Goal: Information Seeking & Learning: Learn about a topic

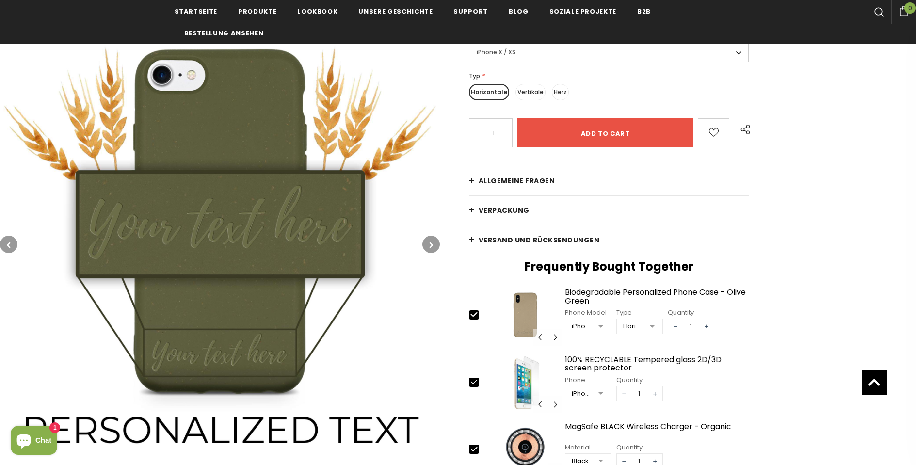
scroll to position [227, 0]
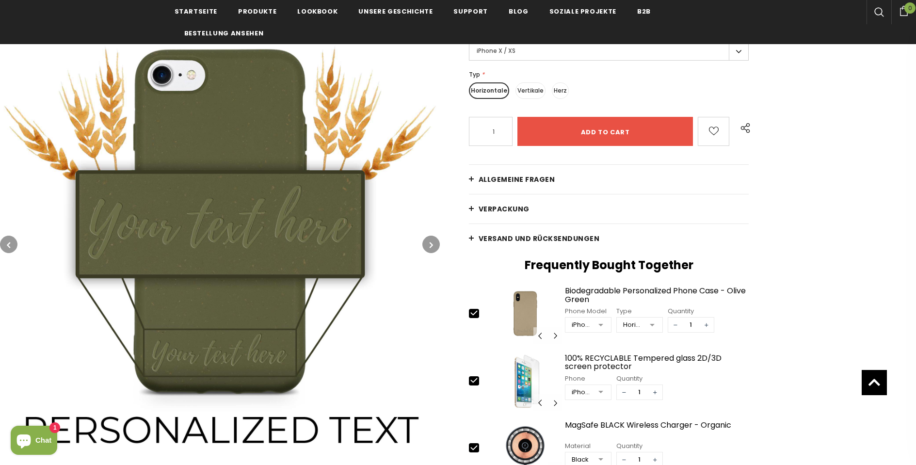
click at [555, 93] on label "Herz" at bounding box center [560, 90] width 17 height 16
click at [0, 0] on input "Herz" at bounding box center [0, 0] width 0 height 0
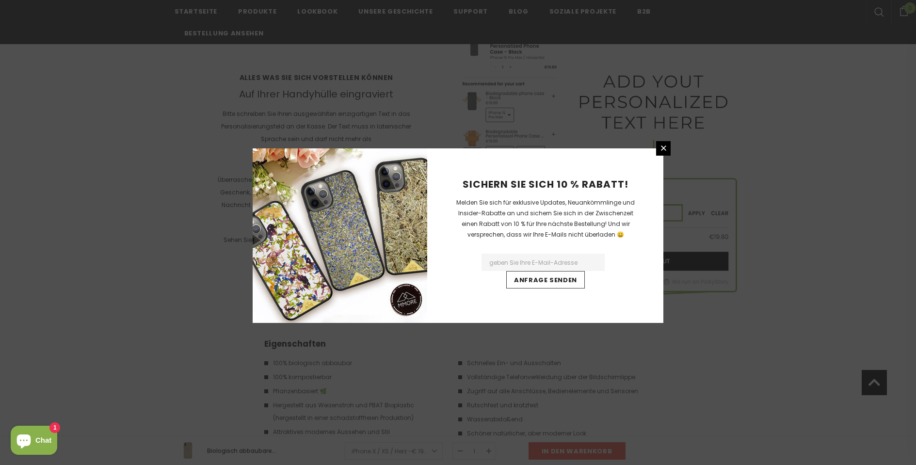
scroll to position [1549, 0]
click at [660, 151] on icon at bounding box center [664, 148] width 8 height 8
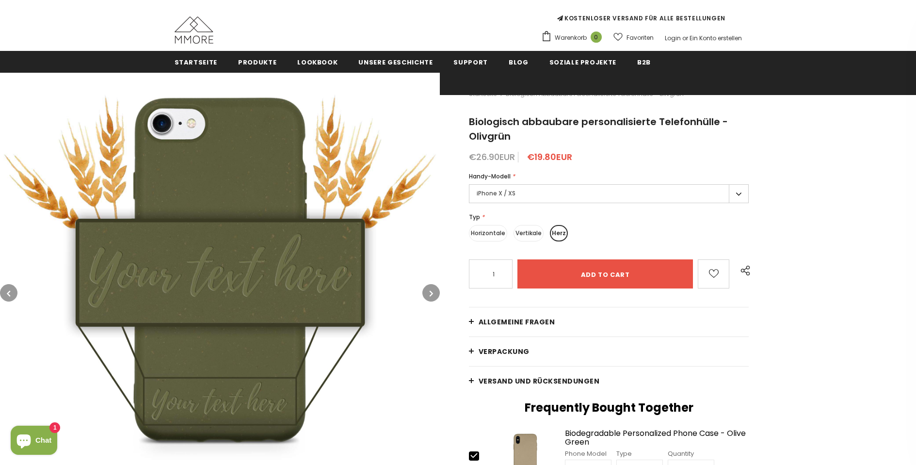
scroll to position [80, 0]
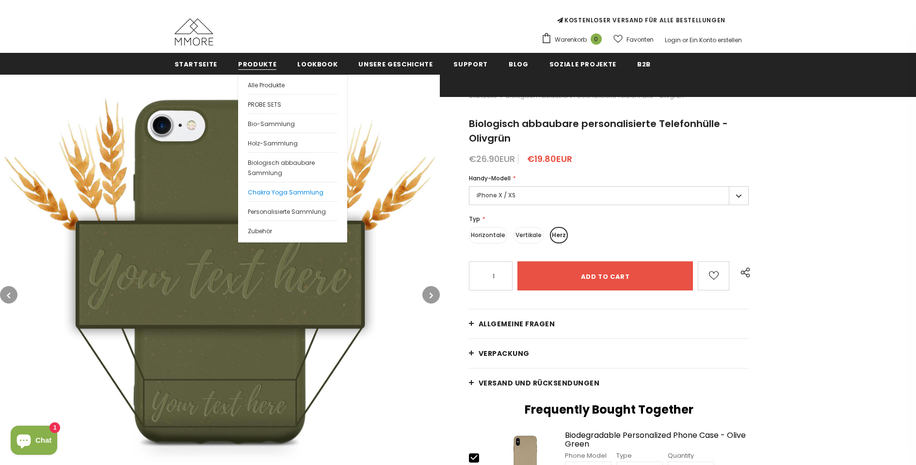
click at [260, 193] on span "Chakra Yoga Sammlung" at bounding box center [286, 192] width 76 height 8
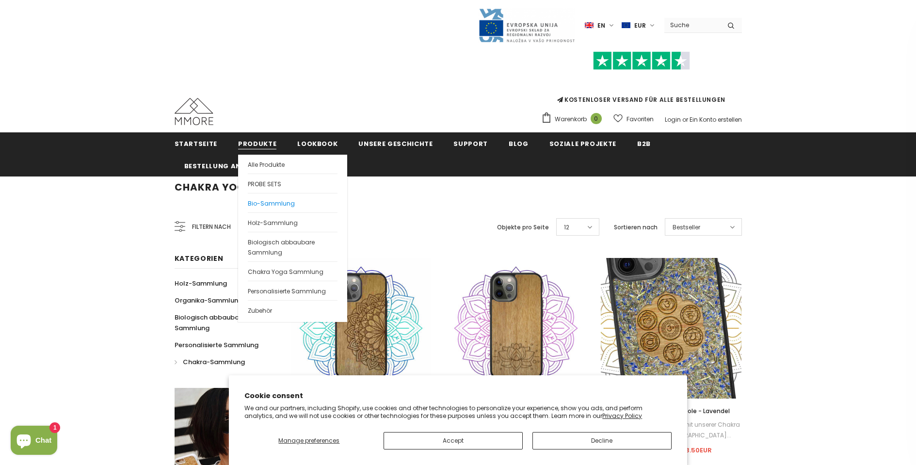
click at [255, 198] on link "Bio-Sammlung" at bounding box center [293, 202] width 90 height 19
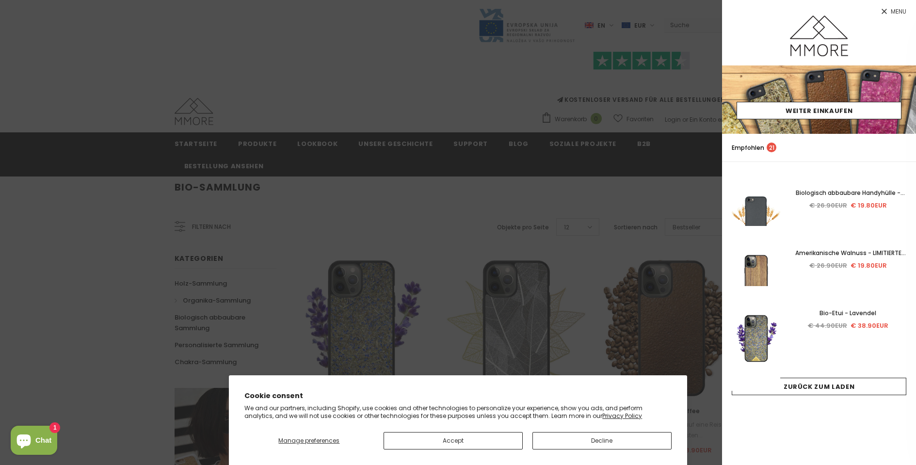
click at [883, 11] on icon at bounding box center [884, 11] width 5 height 5
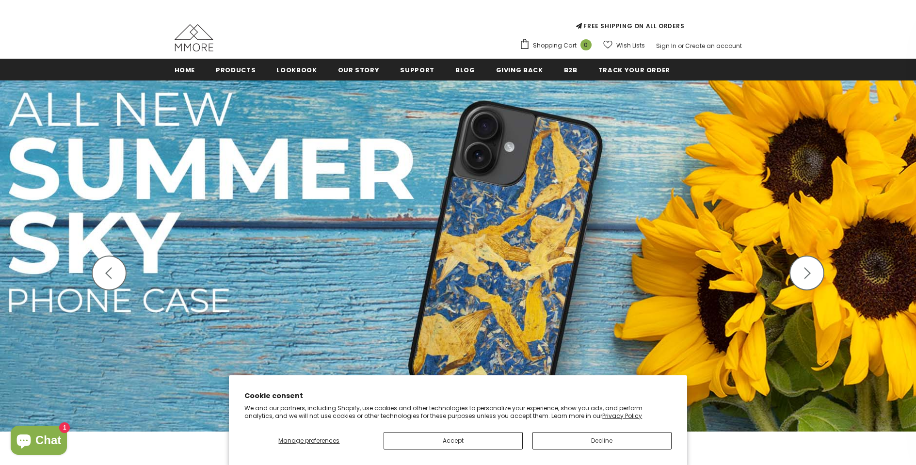
scroll to position [76, 0]
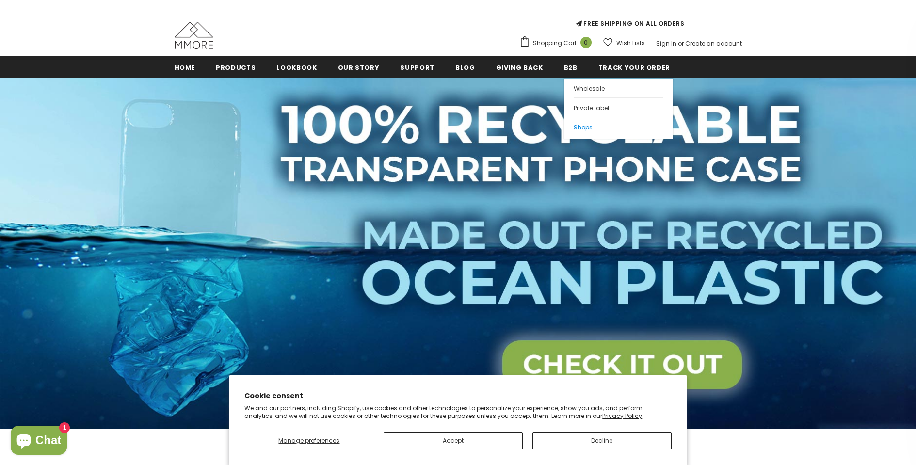
click at [574, 127] on span "Shops" at bounding box center [583, 127] width 19 height 8
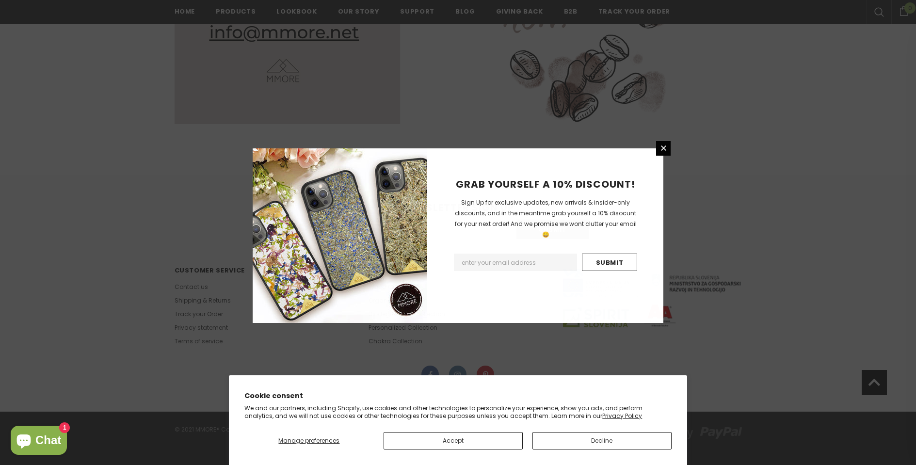
scroll to position [1328, 0]
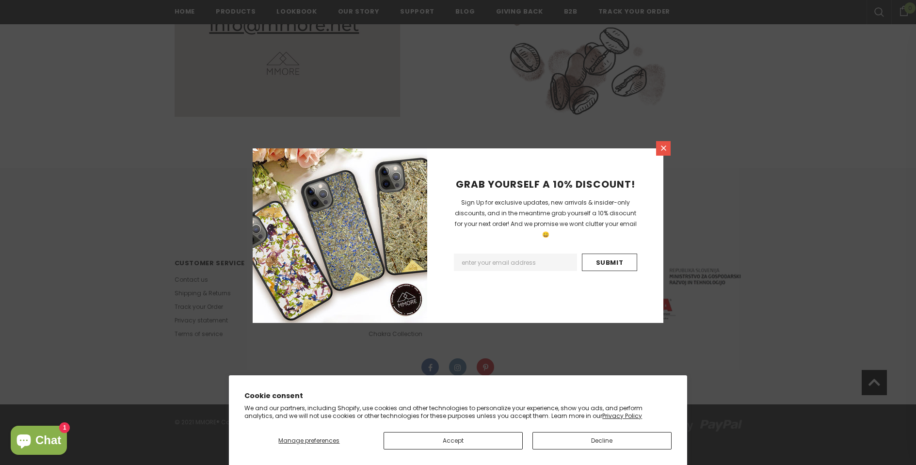
click at [669, 150] on link at bounding box center [663, 148] width 15 height 15
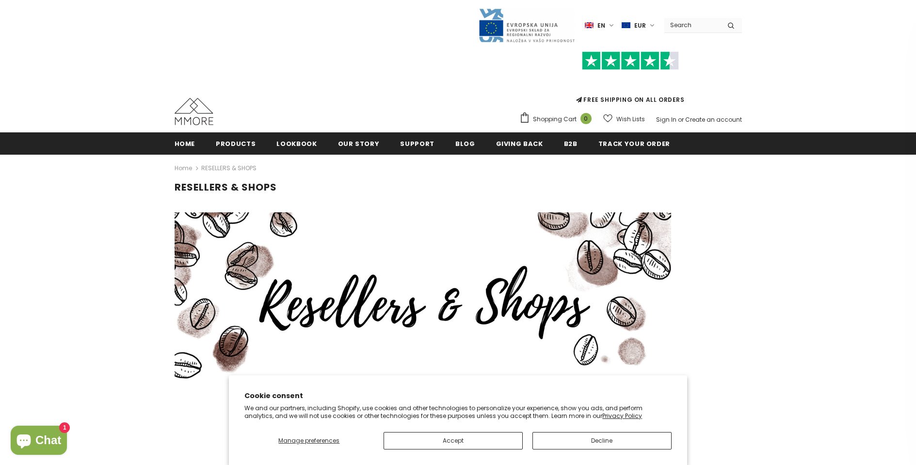
scroll to position [0, 0]
click at [574, 185] on span "Private label" at bounding box center [591, 184] width 35 height 8
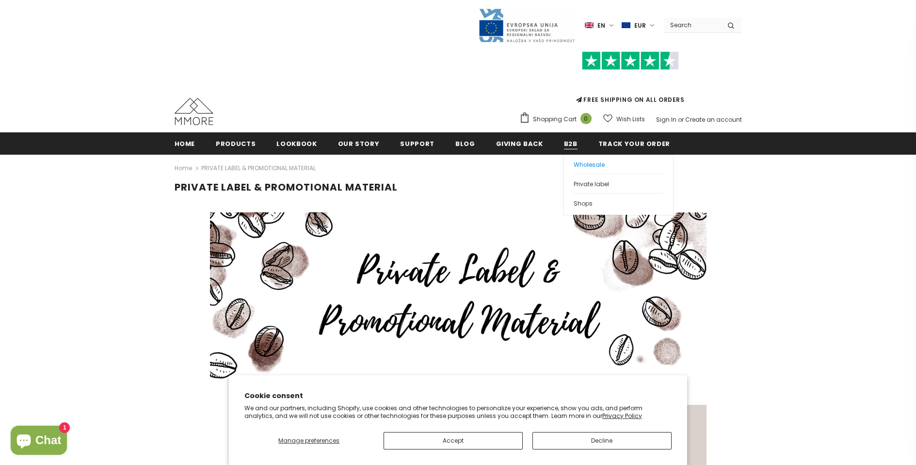
click at [574, 161] on span "Wholesale" at bounding box center [589, 165] width 31 height 8
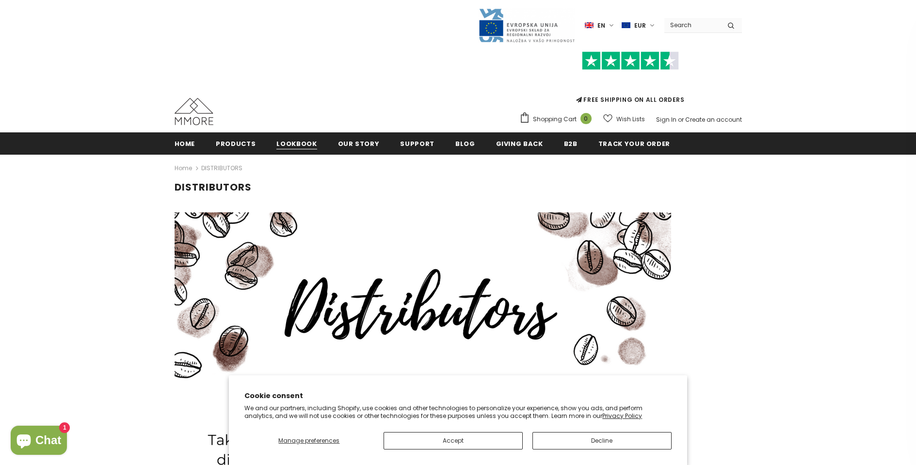
click at [290, 147] on span "Lookbook" at bounding box center [297, 143] width 40 height 9
click at [190, 145] on span "Home" at bounding box center [185, 143] width 21 height 9
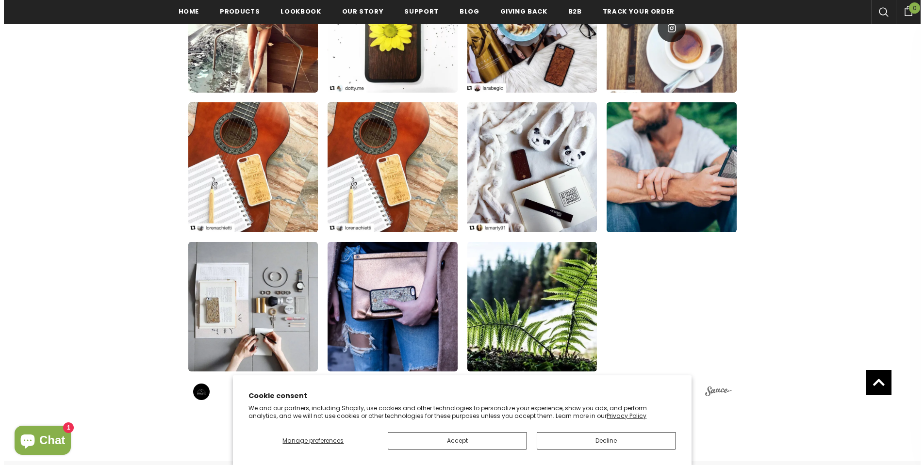
scroll to position [1127, 0]
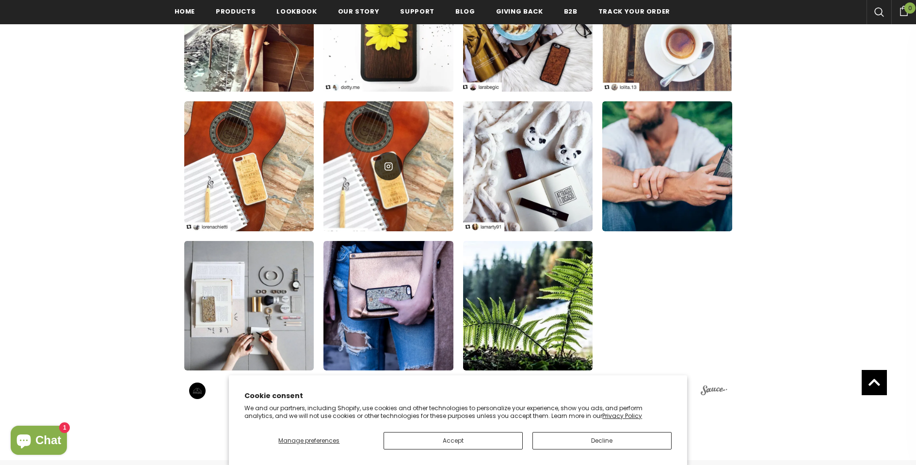
click at [407, 189] on div at bounding box center [389, 166] width 130 height 130
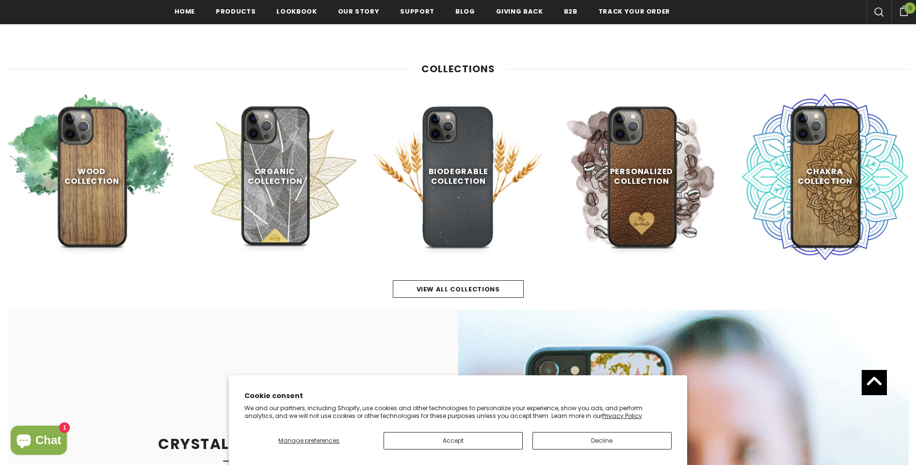
scroll to position [531, 0]
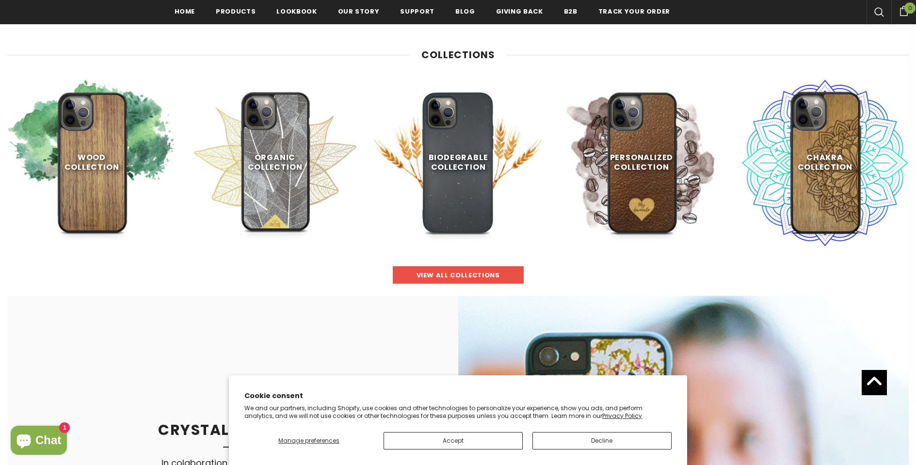
click at [439, 271] on span "view all collections" at bounding box center [458, 275] width 83 height 9
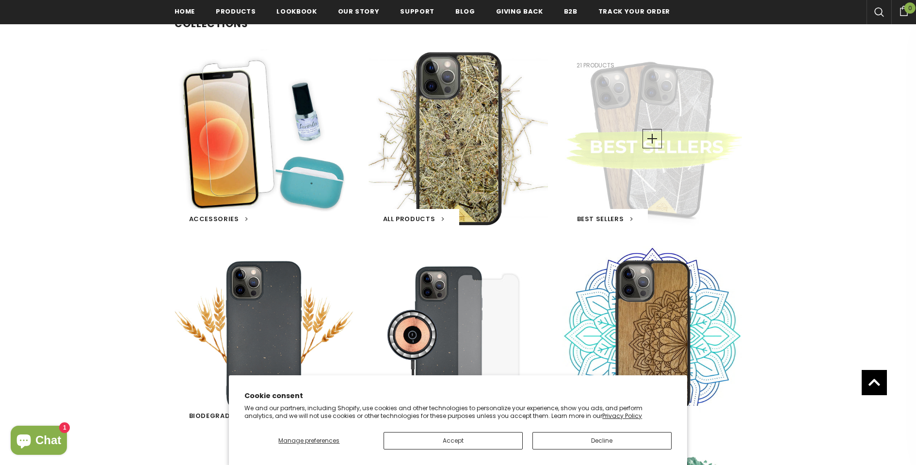
scroll to position [161, 0]
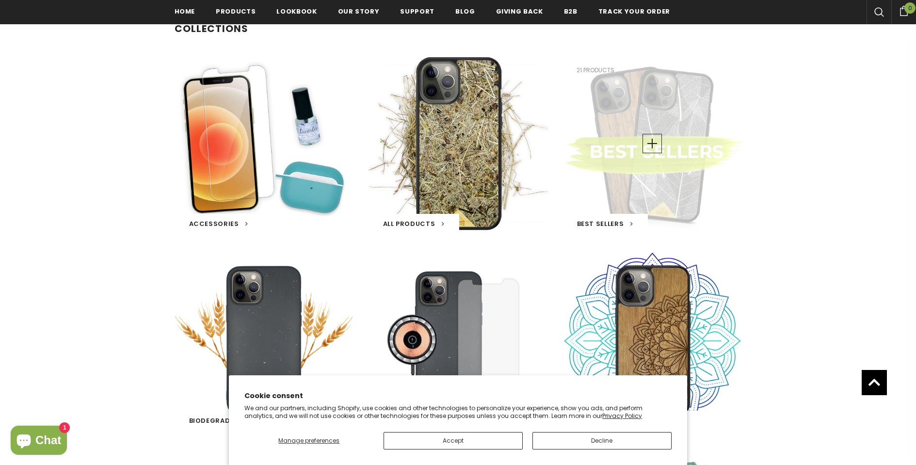
click at [600, 222] on span "Best Sellers" at bounding box center [600, 223] width 47 height 9
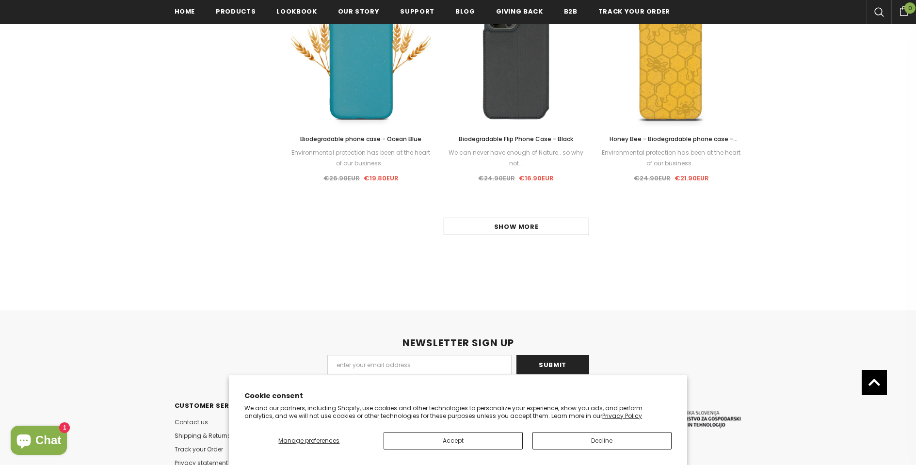
scroll to position [1026, 0]
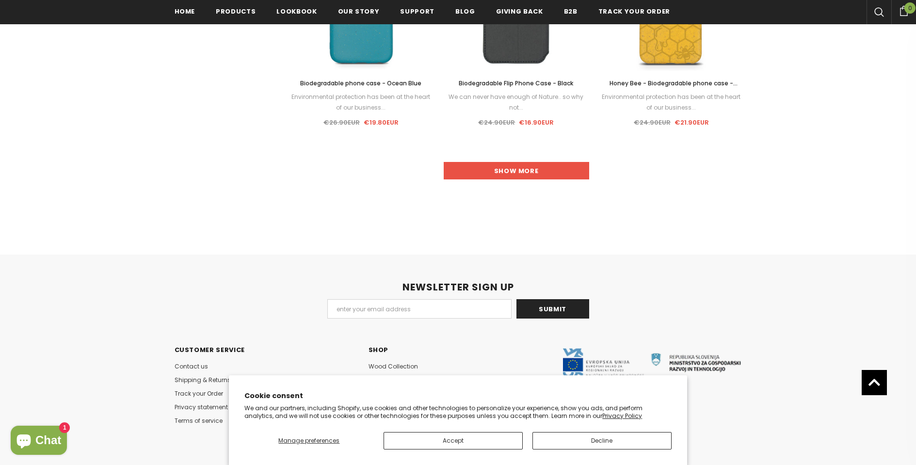
click at [514, 178] on link "Show more" at bounding box center [517, 170] width 146 height 17
click at [554, 168] on link "Show more" at bounding box center [517, 170] width 146 height 17
click at [523, 170] on link "Show more" at bounding box center [517, 170] width 146 height 17
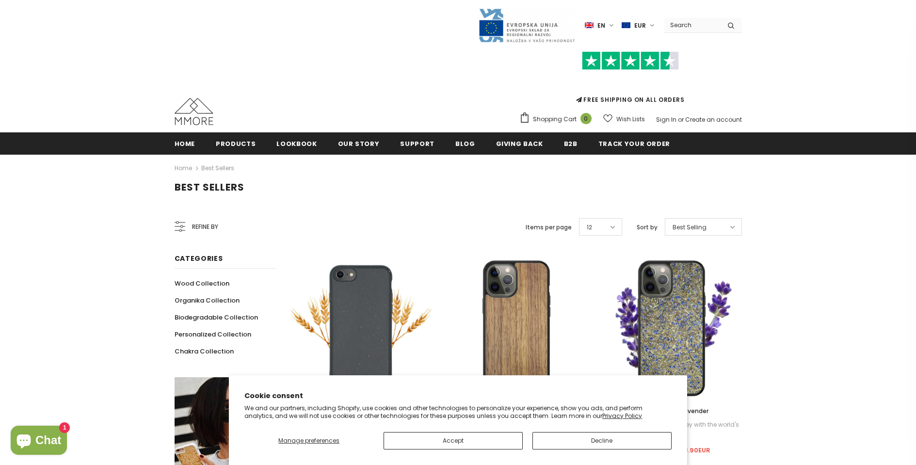
scroll to position [0, 0]
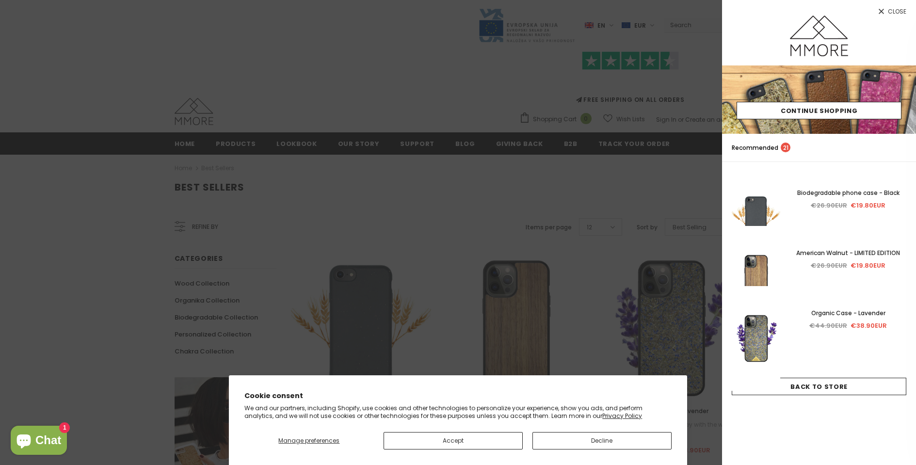
click at [515, 173] on div at bounding box center [458, 232] width 916 height 465
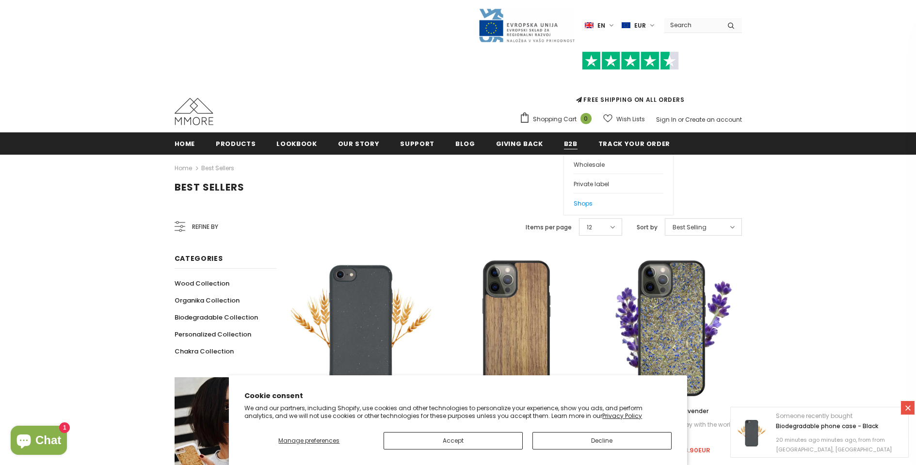
click at [574, 199] on span "Shops" at bounding box center [583, 203] width 19 height 8
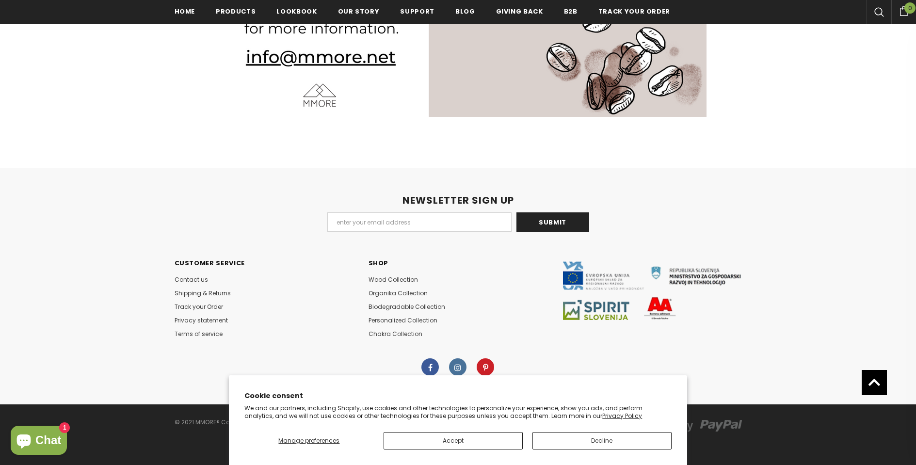
scroll to position [1403, 0]
click at [429, 307] on span "Biodegradable Collection" at bounding box center [407, 307] width 77 height 8
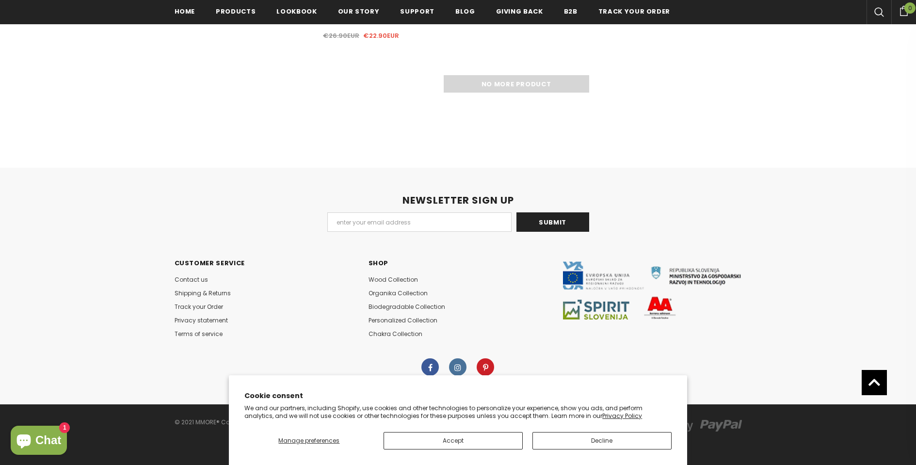
scroll to position [1577, 0]
click at [389, 322] on span "Personalized Collection" at bounding box center [403, 320] width 69 height 8
click at [397, 304] on span "Biodegradable Collection" at bounding box center [407, 307] width 77 height 8
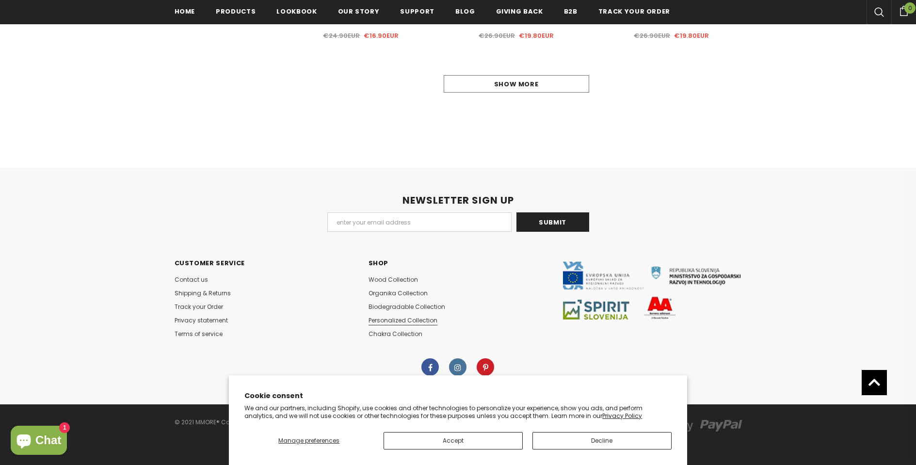
click at [412, 320] on span "Personalized Collection" at bounding box center [403, 320] width 69 height 8
